Goal: Information Seeking & Learning: Learn about a topic

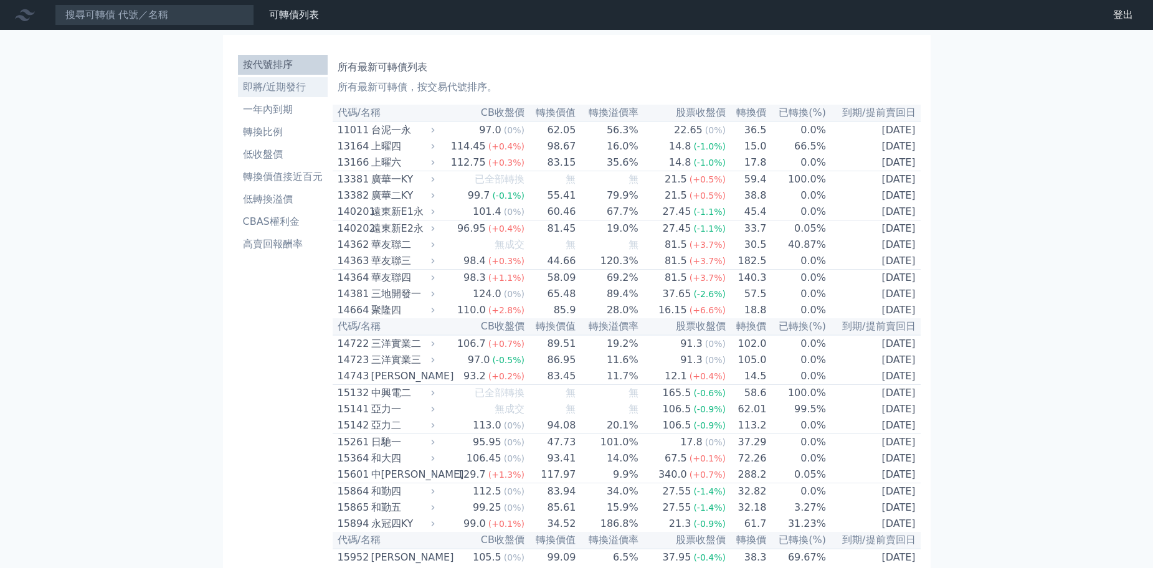
click at [293, 80] on li "即將/近期發行" at bounding box center [283, 87] width 90 height 15
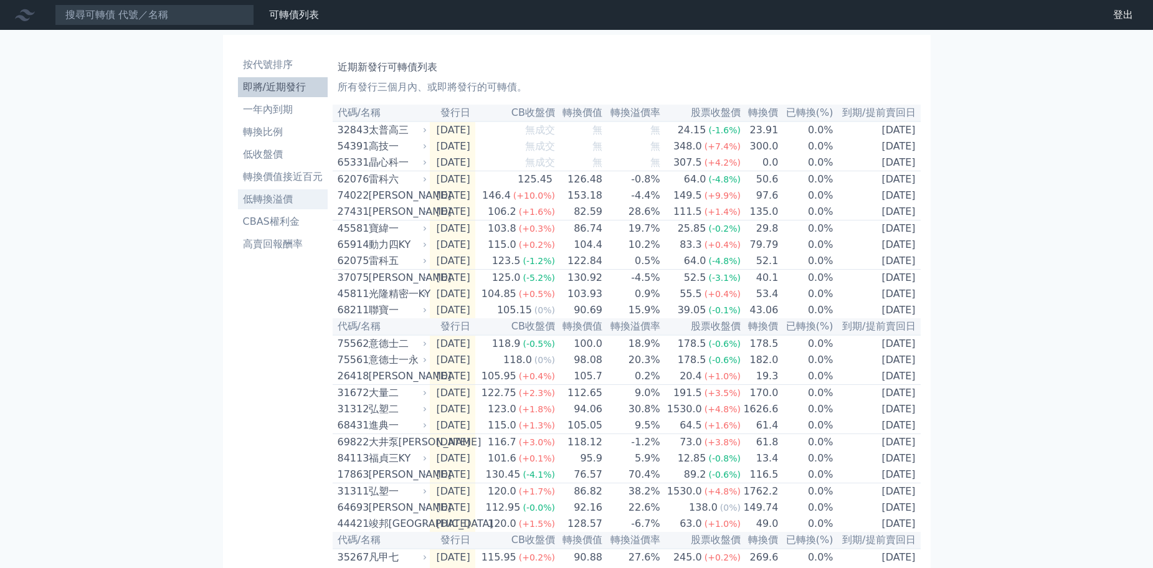
click at [289, 201] on li "低轉換溢價" at bounding box center [283, 199] width 90 height 15
click at [275, 112] on li "一年內到期" at bounding box center [283, 109] width 90 height 15
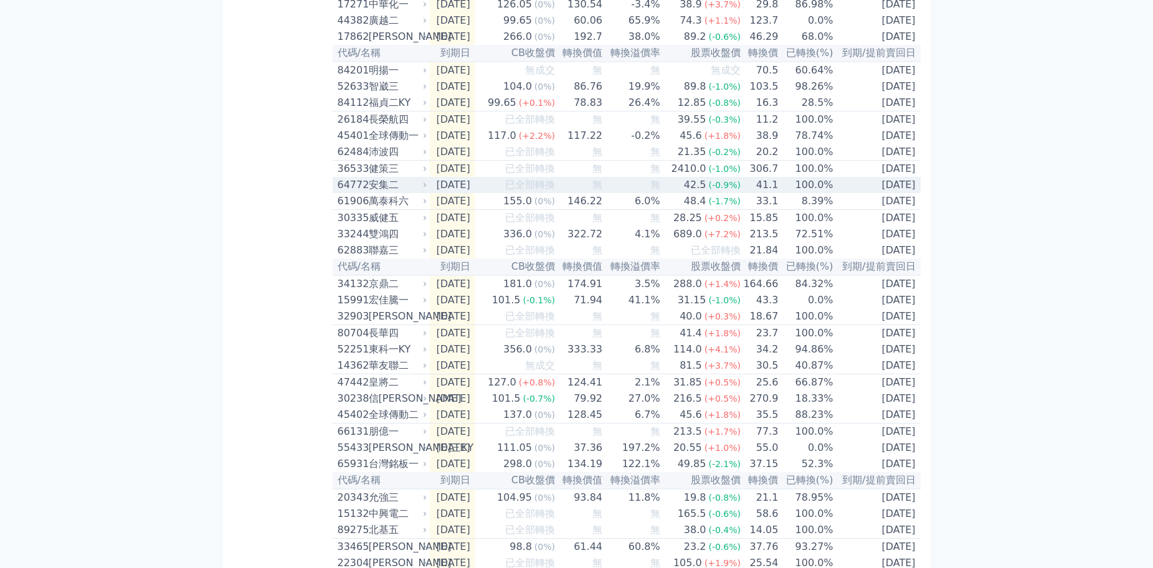
scroll to position [374, 0]
